Goal: Task Accomplishment & Management: Use online tool/utility

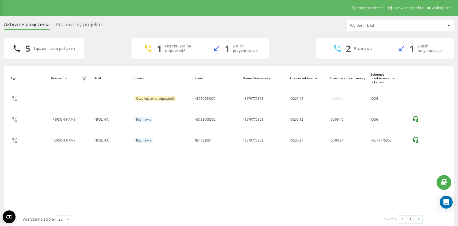
click at [103, 47] on div "5 Łączna liczba połączeń 1 Oczekujące na odpowiedź 1 Z nich przychodzące 2 Rozm…" at bounding box center [229, 48] width 450 height 21
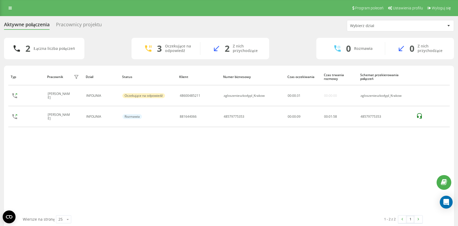
click at [145, 35] on div "Aktywne połączenia Pracownicy projektu Wybierz dział 2 Łączna liczba połączeń 3…" at bounding box center [229, 124] width 450 height 208
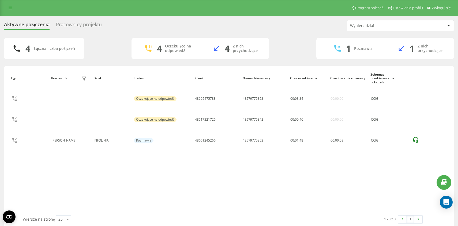
click at [185, 191] on div "Typ Pracownik filtra Dział Status Klient Numer biznesowy Czas oczekiwania Czas …" at bounding box center [228, 141] width 441 height 147
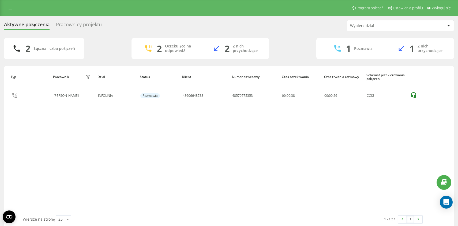
click at [128, 31] on div "Aktywne połączenia Pracownicy projektu Wybierz dział" at bounding box center [229, 25] width 450 height 11
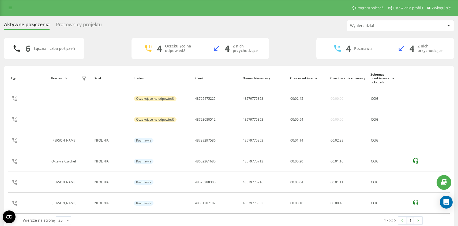
click at [116, 36] on div "Aktywne połączenia Pracownicy projektu Wybierz dział 6 Łączna liczba połączeń 4…" at bounding box center [229, 124] width 450 height 209
click at [259, 22] on div "Aktywne połączenia Pracownicy projektu Wybierz dział" at bounding box center [229, 25] width 450 height 11
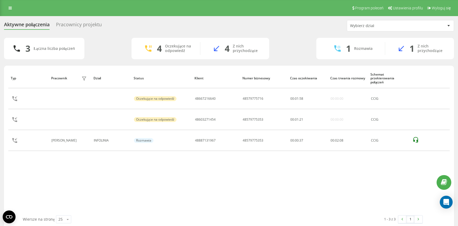
click at [124, 41] on div "3 Łączna liczba połączeń 4 Oczekujące na odpowiedź 4 Z nich przychodzące 1 Rozm…" at bounding box center [229, 48] width 450 height 21
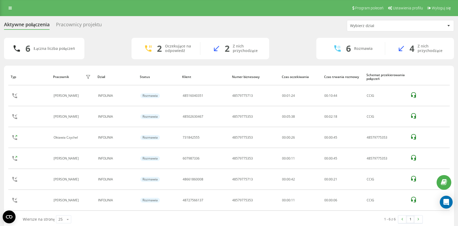
scroll to position [7, 0]
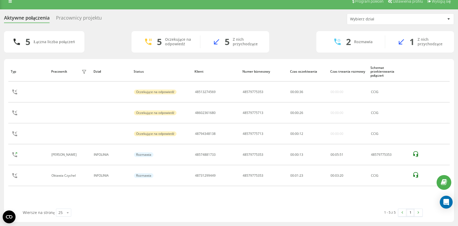
click at [111, 45] on div "5 Łączna liczba połączeń 5 Oczekujące na odpowiedź 5 Z nich przychodzące 2 Rozm…" at bounding box center [229, 41] width 450 height 21
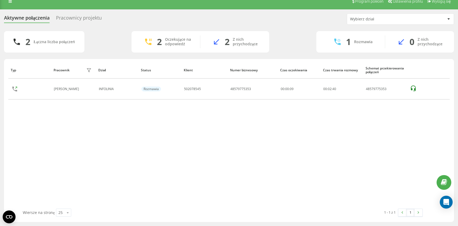
click at [101, 124] on div "Typ Pracownik filtra Dział Status Klient Numer biznesowy Czas oczekiwania Czas …" at bounding box center [228, 135] width 441 height 147
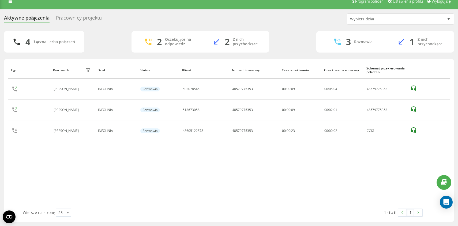
click at [118, 173] on div "Typ Pracownik filtra Dział Status Klient Numer biznesowy Czas oczekiwania Czas …" at bounding box center [228, 135] width 441 height 147
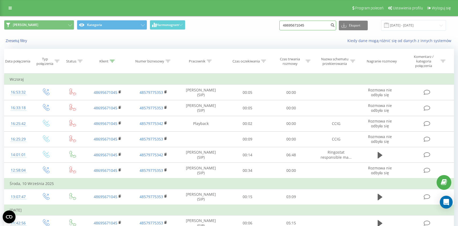
click at [309, 26] on input "48695671045" at bounding box center [307, 26] width 57 height 10
paste input "5720979"
type input "48572097945"
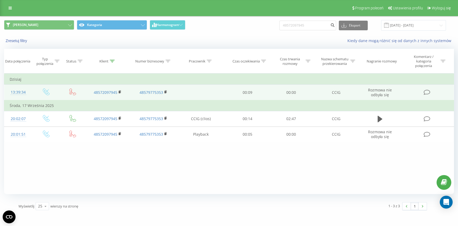
click at [259, 31] on div "Karolina Kategoria Harmonogram 48572097945 Eksport .csv .xls .xlsx 19.06.2025 -…" at bounding box center [229, 25] width 450 height 10
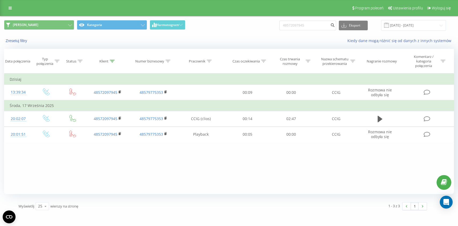
click at [234, 30] on div "Karolina Kategoria Harmonogram 48572097945 Eksport .csv .xls .xlsx 19.06.2025 -…" at bounding box center [229, 25] width 450 height 10
click at [200, 148] on div "Filtruj według warunków Jest równe Wprowadź wartość Anuluj OK Filtruj według wa…" at bounding box center [229, 133] width 450 height 120
click at [215, 44] on div "Zresetuj filtry Kiedy dane mogą różnić się od danych z innych systemów" at bounding box center [228, 40] width 457 height 13
click at [322, 25] on input "48572097945" at bounding box center [307, 26] width 57 height 10
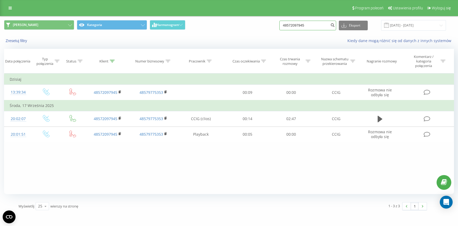
click at [322, 25] on input "48572097945" at bounding box center [307, 26] width 57 height 10
paste input "665948386"
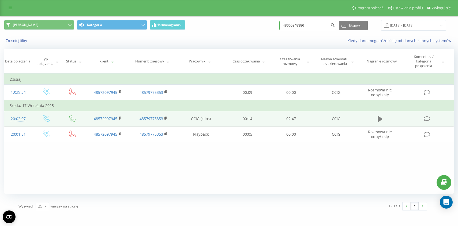
type input "48665948386"
click at [381, 119] on icon at bounding box center [379, 119] width 5 height 6
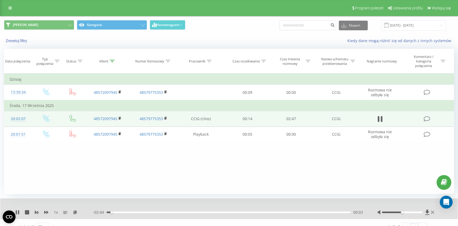
click at [158, 212] on div "00:03" at bounding box center [229, 212] width 244 height 2
click at [202, 213] on div "00:50" at bounding box center [229, 212] width 244 height 2
click at [248, 212] on div "- 01:40 01:08 01:08" at bounding box center [228, 211] width 271 height 5
click at [248, 213] on div "01:08" at bounding box center [229, 212] width 244 height 2
click at [27, 212] on icon at bounding box center [27, 212] width 4 height 4
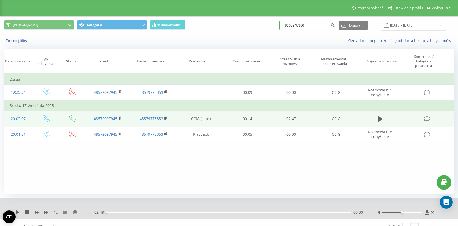
click at [318, 26] on input "48665948386" at bounding box center [307, 26] width 57 height 10
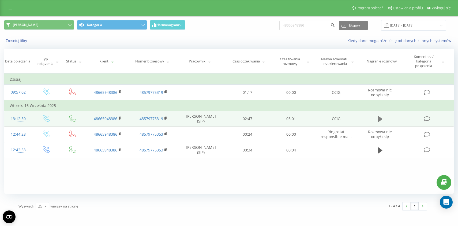
click at [379, 117] on icon at bounding box center [379, 119] width 5 height 6
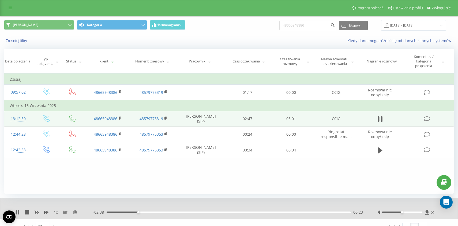
click at [259, 213] on div "00:23" at bounding box center [229, 212] width 244 height 2
click at [289, 212] on div "02:05" at bounding box center [229, 212] width 244 height 2
click at [299, 212] on div "02:16" at bounding box center [229, 212] width 244 height 2
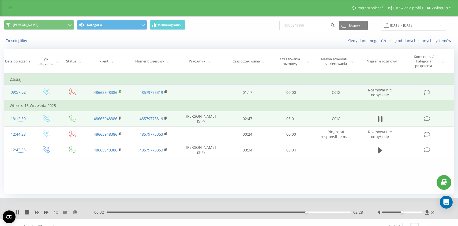
click at [120, 93] on rect at bounding box center [120, 92] width 2 height 2
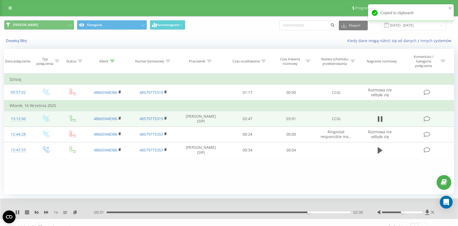
click at [29, 213] on icon at bounding box center [27, 212] width 4 height 4
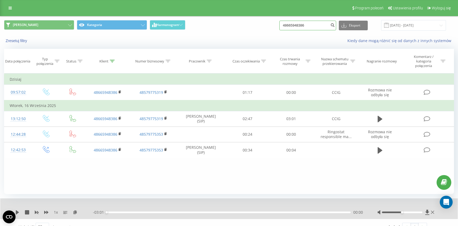
click at [310, 24] on input "48665948386" at bounding box center [307, 26] width 57 height 10
paste input "516561611"
type input "48516561611"
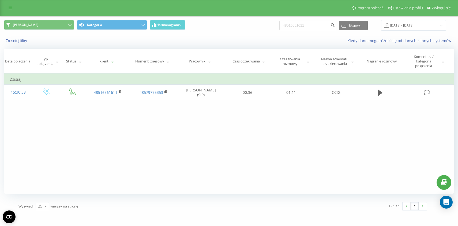
click at [266, 32] on div "Karolina Kategoria Harmonogram 48516561611 Eksport .csv .xls .xlsx [DATE] - [DA…" at bounding box center [228, 25] width 457 height 18
click at [312, 29] on input "48516561611" at bounding box center [307, 26] width 57 height 10
click at [312, 24] on input "48516561611" at bounding box center [307, 26] width 57 height 10
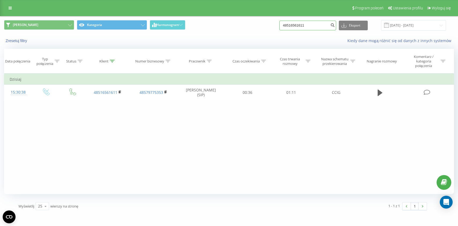
paste input "00850313"
type input "48500850313"
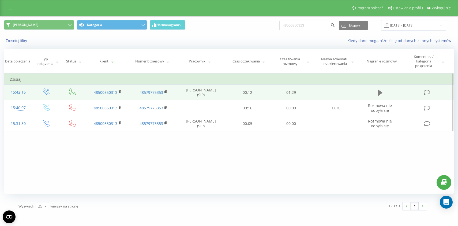
click at [381, 95] on icon at bounding box center [379, 92] width 5 height 7
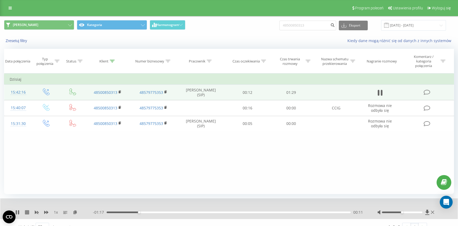
click at [27, 213] on icon at bounding box center [27, 212] width 4 height 4
click at [311, 28] on input "48500850313" at bounding box center [307, 26] width 57 height 10
paste input "4451897"
type input "48504451897"
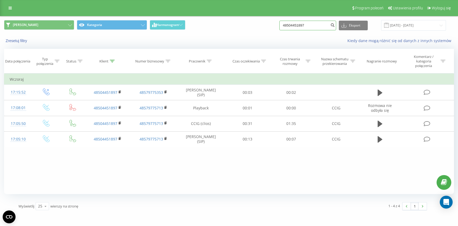
click at [299, 27] on input "48504451897" at bounding box center [307, 26] width 57 height 10
paste input "70010461"
type input "48570010461"
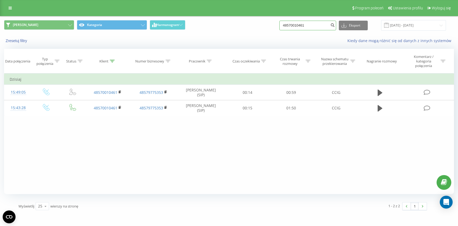
click at [317, 29] on input "48570010461" at bounding box center [307, 26] width 57 height 10
paste input "06627178"
type input "48506627178"
click at [305, 26] on input "48506627178" at bounding box center [307, 26] width 57 height 10
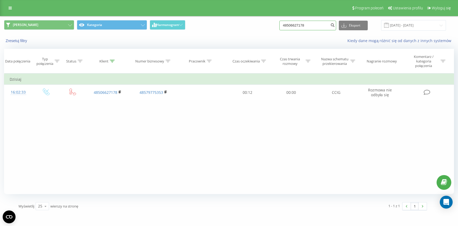
click at [305, 26] on input "48506627178" at bounding box center [307, 26] width 57 height 10
paste input "2959937"
type input "48502959937"
click at [305, 26] on input "48502959937" at bounding box center [307, 26] width 57 height 10
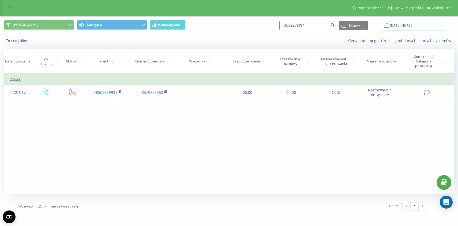
paste input "18429922"
type input "48518429922"
